Goal: Information Seeking & Learning: Learn about a topic

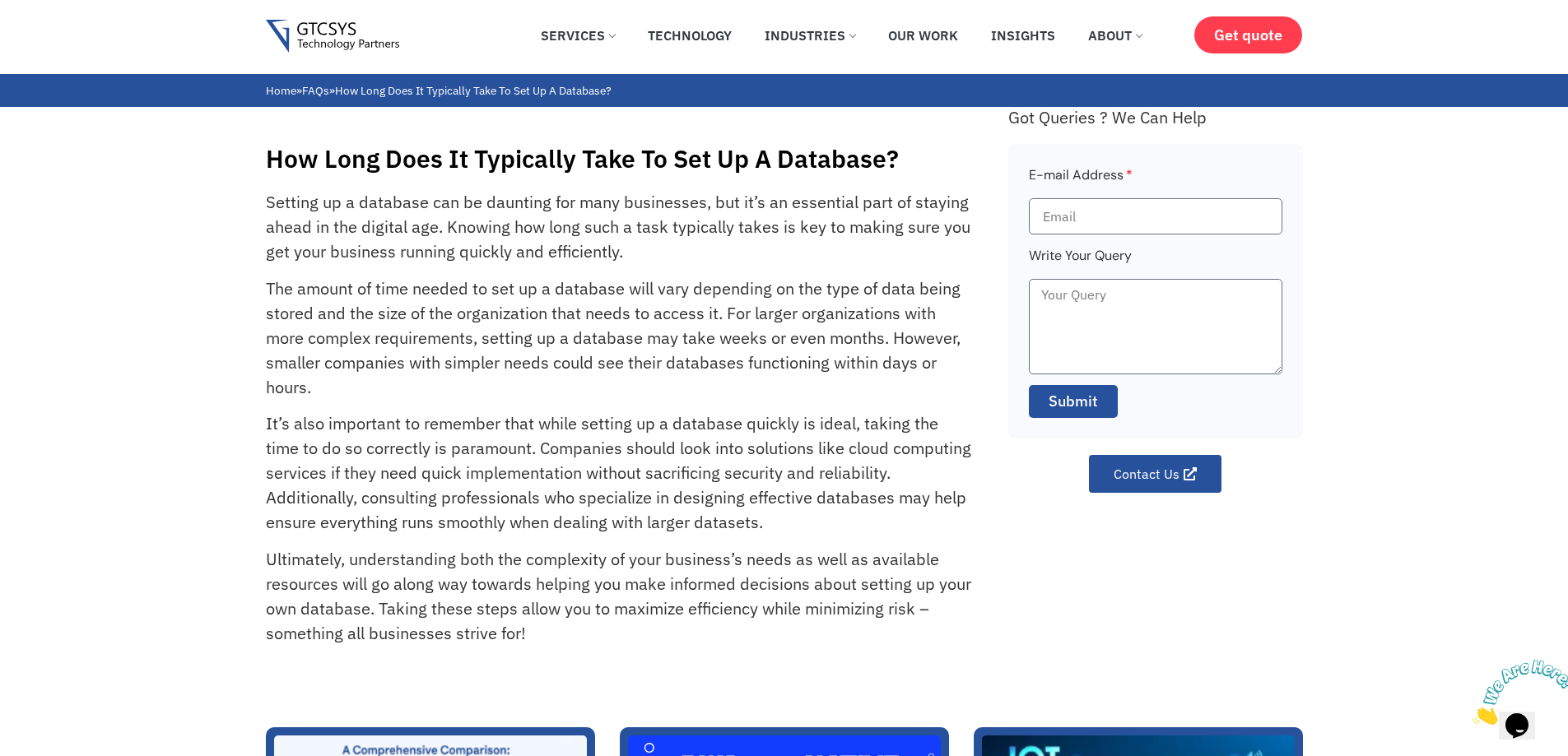
click at [568, 319] on p "The amount of time needed to set up a database will vary depending on the type …" at bounding box center [618, 337] width 706 height 124
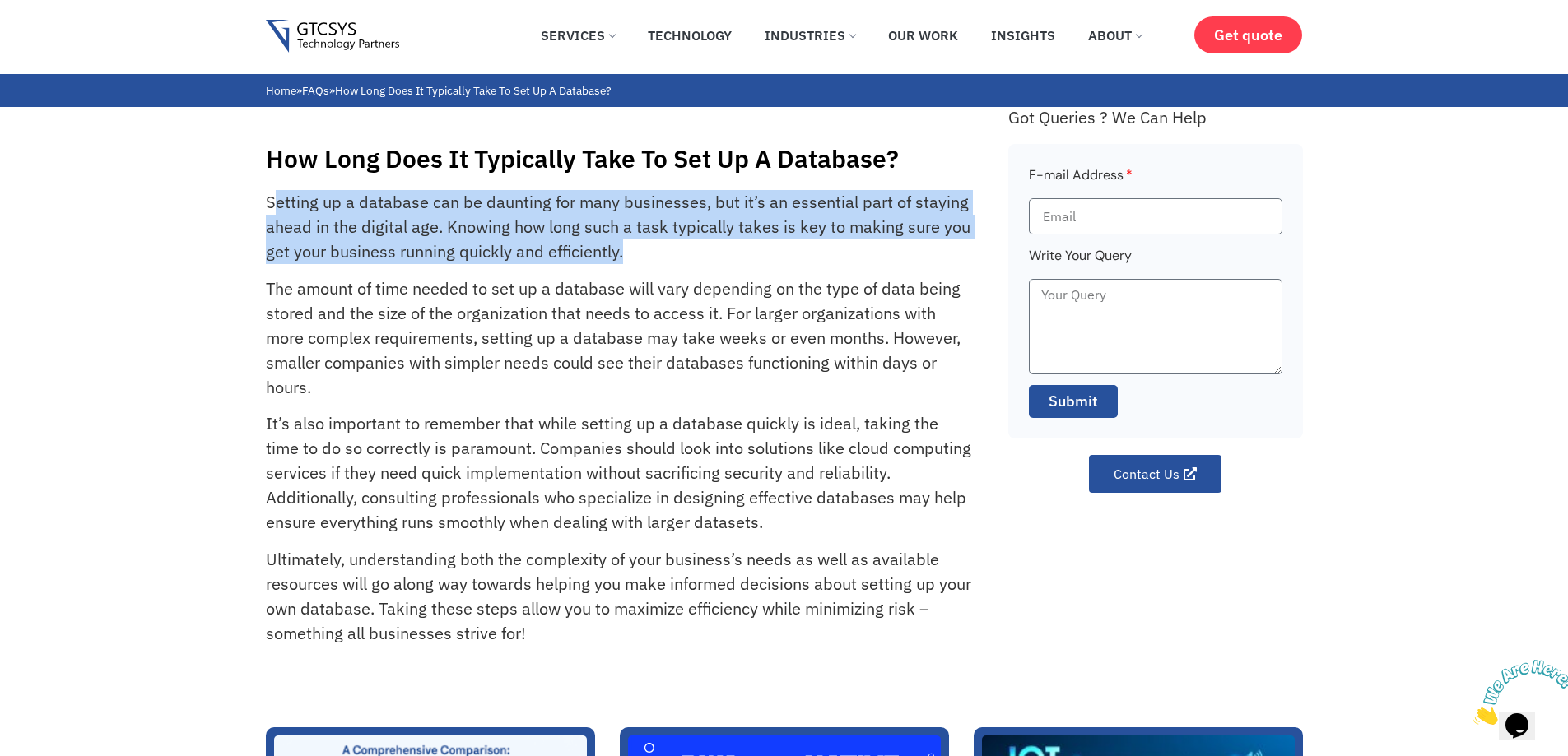
drag, startPoint x: 273, startPoint y: 201, endPoint x: 633, endPoint y: 256, distance: 364.2
click at [633, 256] on p "Setting up a database can be daunting for many businesses, but it’s an essentia…" at bounding box center [618, 226] width 706 height 74
click at [693, 263] on p "Setting up a database can be daunting for many businesses, but it’s an essentia…" at bounding box center [618, 226] width 706 height 74
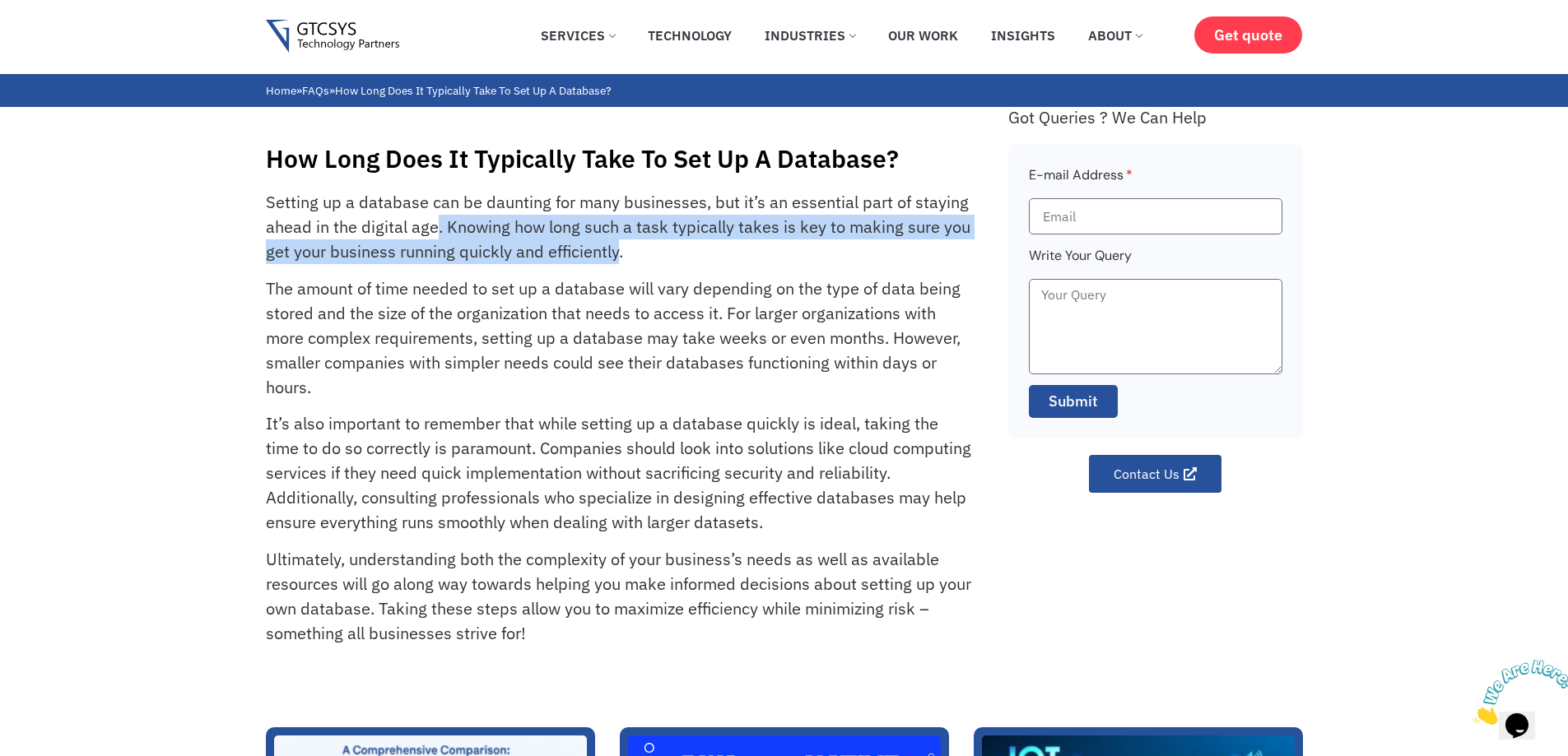
drag, startPoint x: 621, startPoint y: 253, endPoint x: 437, endPoint y: 228, distance: 185.7
click at [437, 228] on p "Setting up a database can be daunting for many businesses, but it’s an essentia…" at bounding box center [618, 226] width 706 height 74
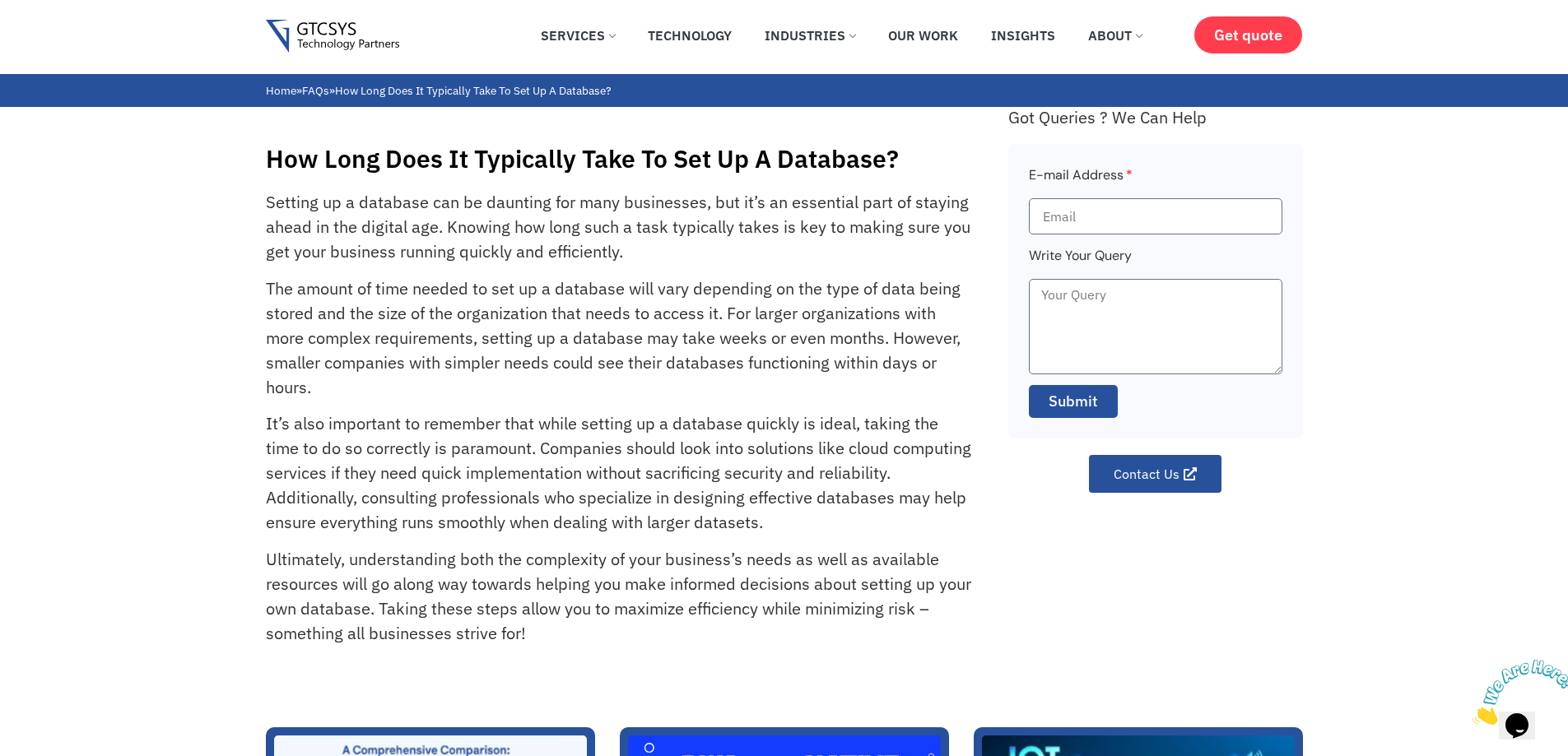
click at [722, 262] on p "Setting up a database can be daunting for many businesses, but it’s an essentia…" at bounding box center [618, 226] width 706 height 74
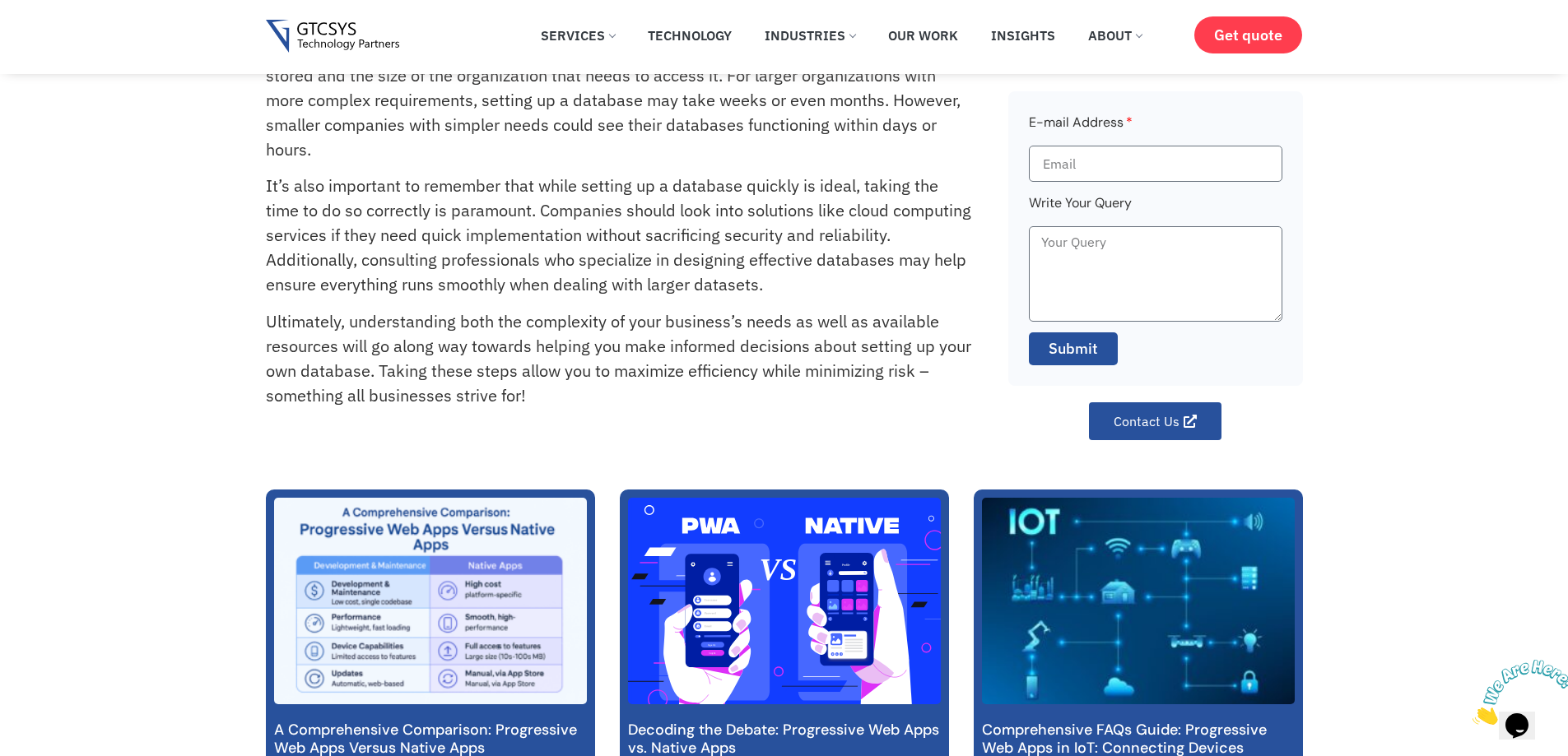
scroll to position [165, 0]
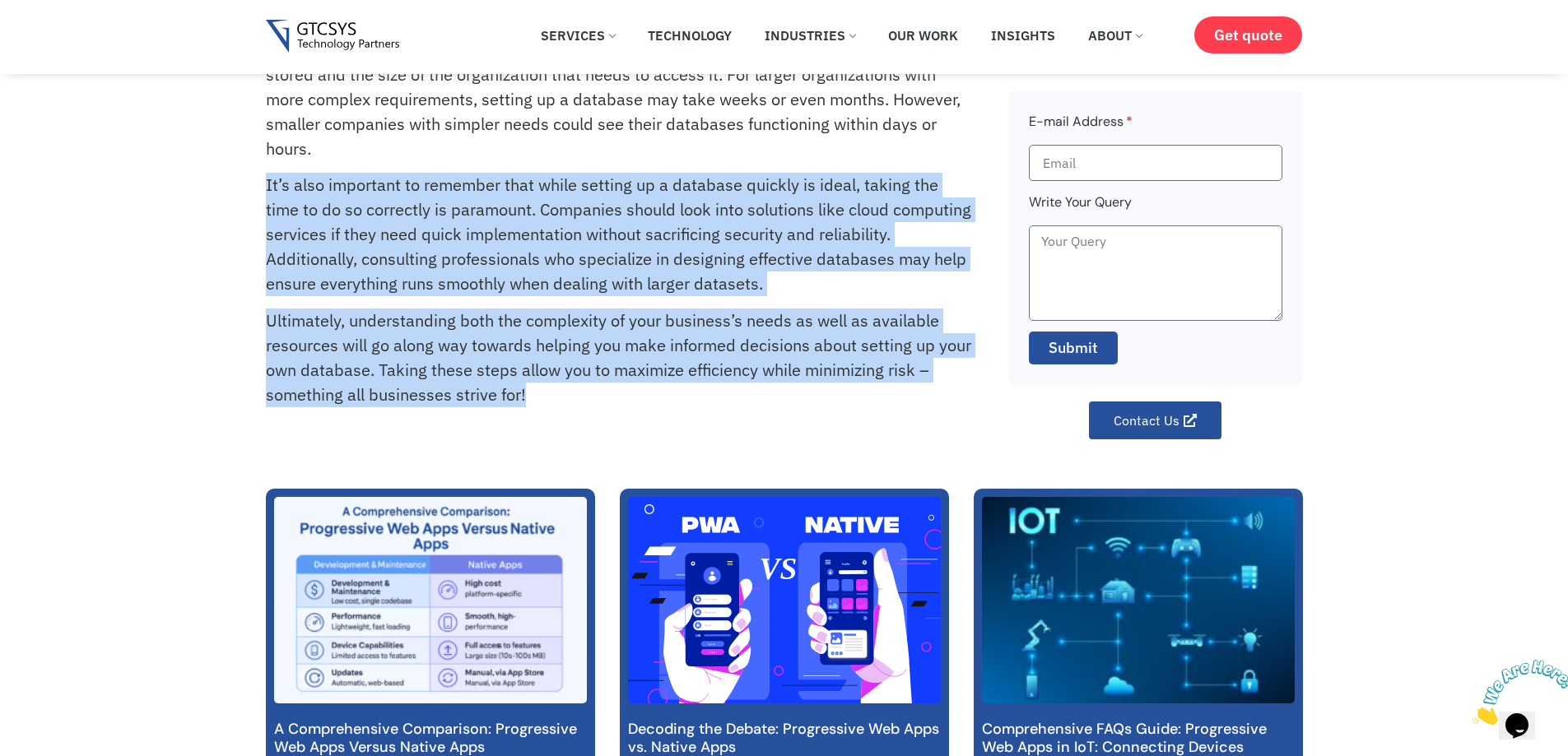
drag, startPoint x: 261, startPoint y: 187, endPoint x: 566, endPoint y: 405, distance: 374.9
click at [547, 405] on div "How Long Does It Typically Take To Set Up A Database? Setting up a database can…" at bounding box center [784, 153] width 1568 height 571
click at [597, 405] on p "Ultimately, understanding both the complexity of your business’s needs as well …" at bounding box center [618, 357] width 706 height 99
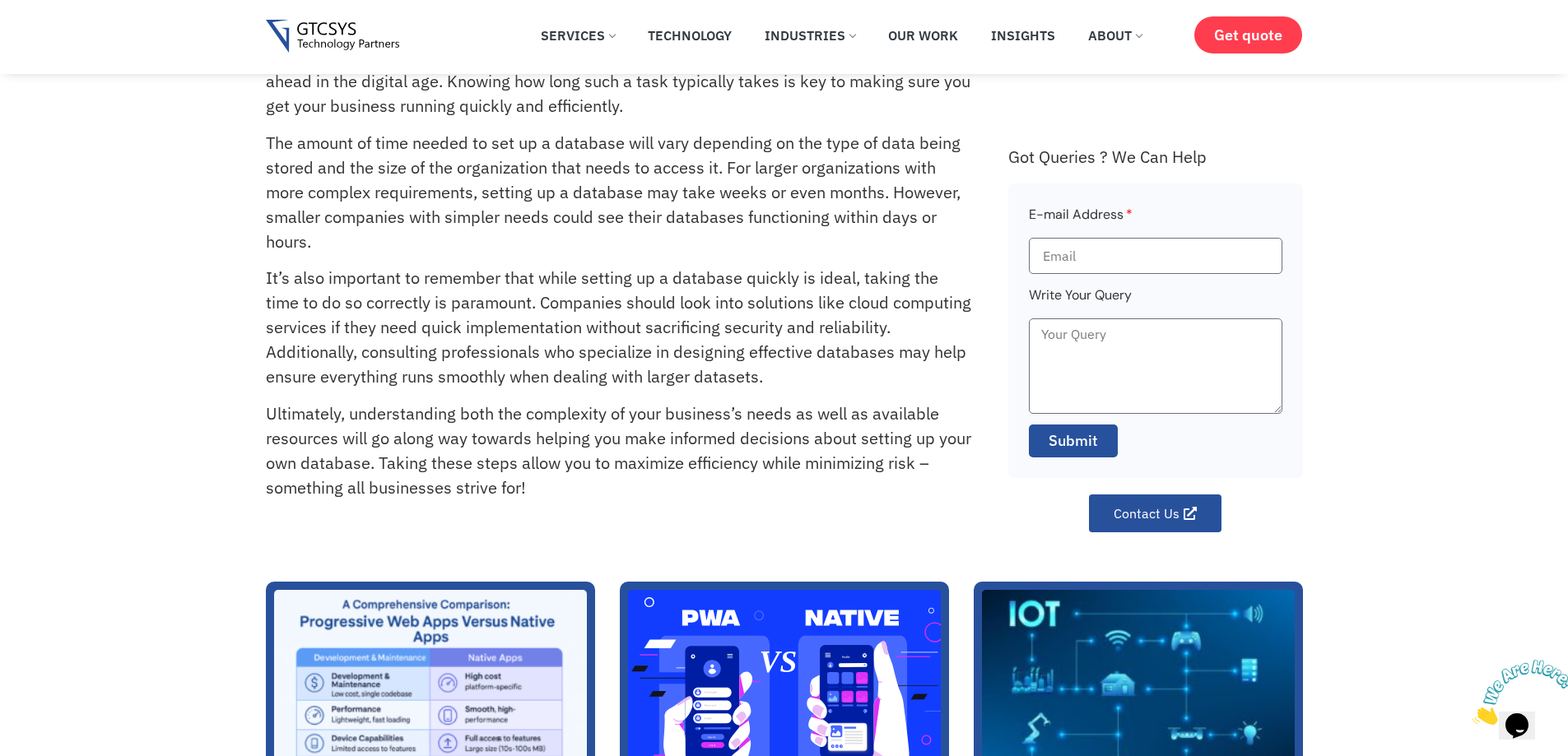
scroll to position [0, 0]
